Goal: Task Accomplishment & Management: Complete application form

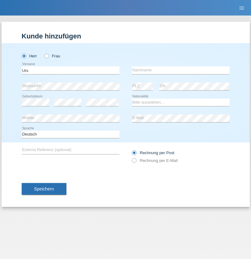
type input "Urs"
click at [181, 70] on input "text" at bounding box center [181, 70] width 98 height 8
type input "[PERSON_NAME]"
select select "CH"
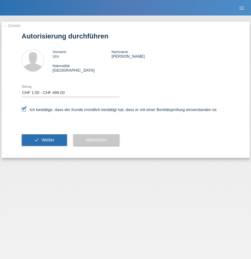
select select "1"
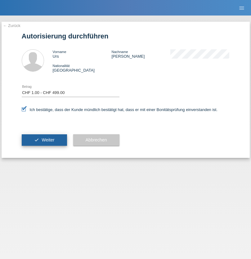
click at [44, 140] on span "Weiter" at bounding box center [48, 139] width 13 height 5
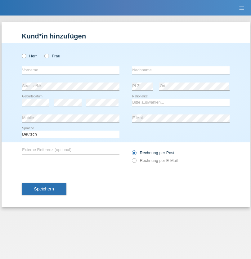
radio input "true"
click at [70, 70] on input "text" at bounding box center [71, 70] width 98 height 8
type input "Ertan"
click at [181, 70] on input "text" at bounding box center [181, 70] width 98 height 8
type input "Huseinoski"
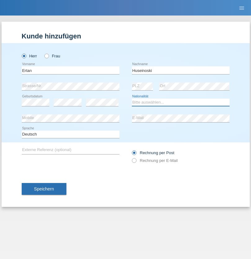
select select "CH"
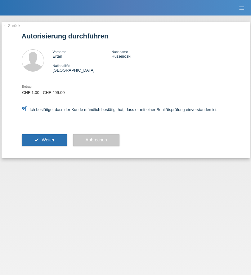
select select "1"
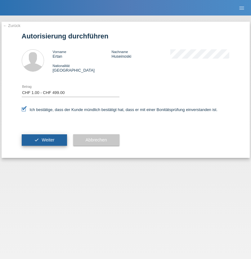
click at [44, 140] on span "Weiter" at bounding box center [48, 139] width 13 height 5
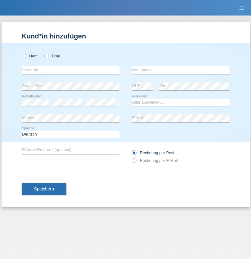
radio input "true"
click at [70, 70] on input "text" at bounding box center [71, 70] width 98 height 8
type input "Martine"
click at [181, 70] on input "text" at bounding box center [181, 70] width 98 height 8
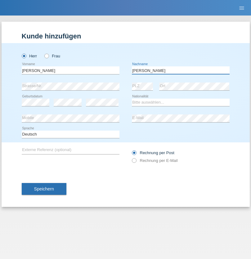
type input "De Perrot"
select select "CH"
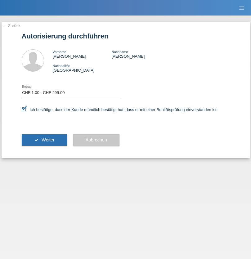
select select "1"
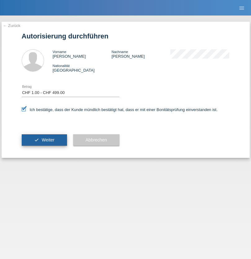
click at [44, 140] on span "Weiter" at bounding box center [48, 139] width 13 height 5
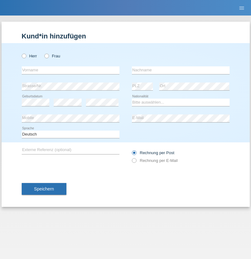
radio input "true"
click at [70, 70] on input "text" at bounding box center [71, 70] width 98 height 8
type input "Yaser"
click at [181, 70] on input "text" at bounding box center [181, 70] width 98 height 8
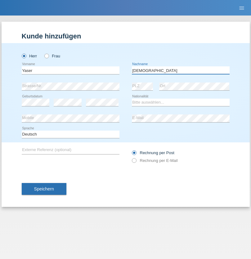
type input "[DEMOGRAPHIC_DATA]"
select select "AF"
select select "C"
select select "10"
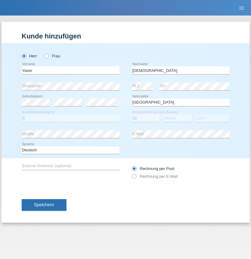
select select "04"
select select "2016"
